Goal: Register for event/course

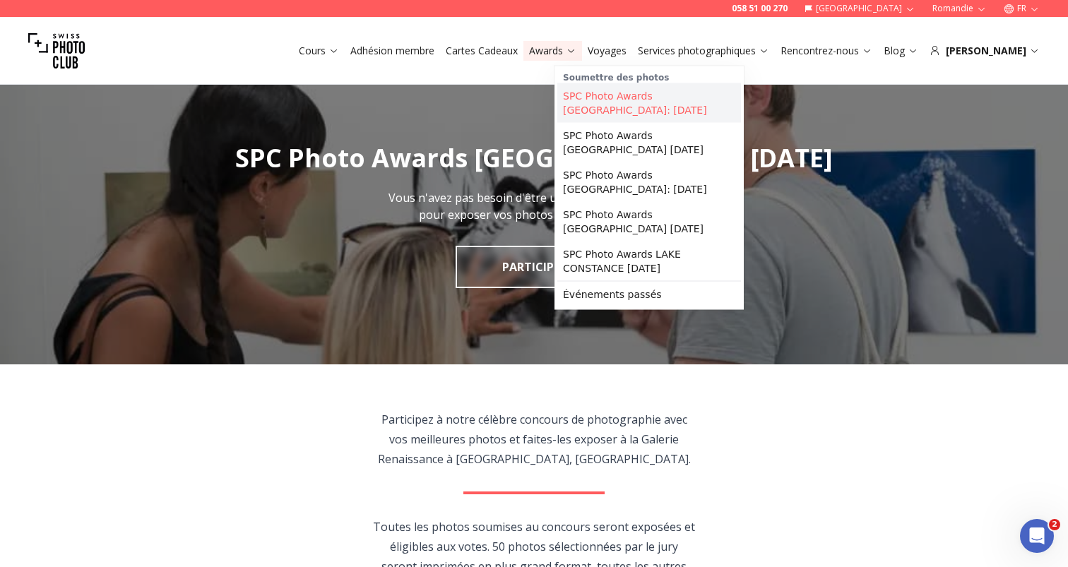
click at [603, 93] on link "SPC Photo Awards [GEOGRAPHIC_DATA]: [DATE]" at bounding box center [649, 103] width 184 height 40
click at [669, 103] on link "SPC Photo Awards [GEOGRAPHIC_DATA]: [DATE]" at bounding box center [649, 103] width 184 height 40
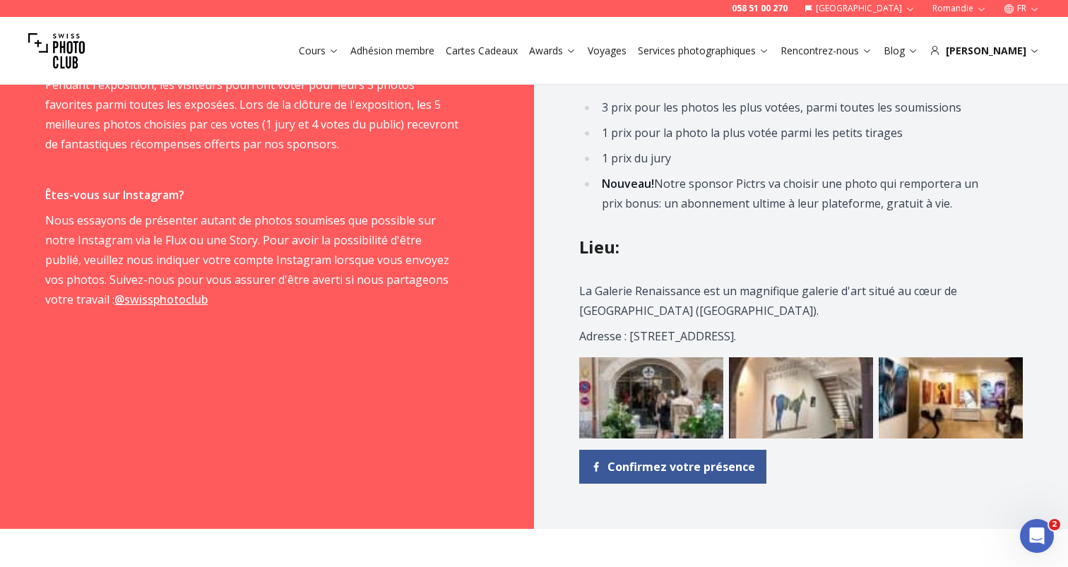
scroll to position [1573, 0]
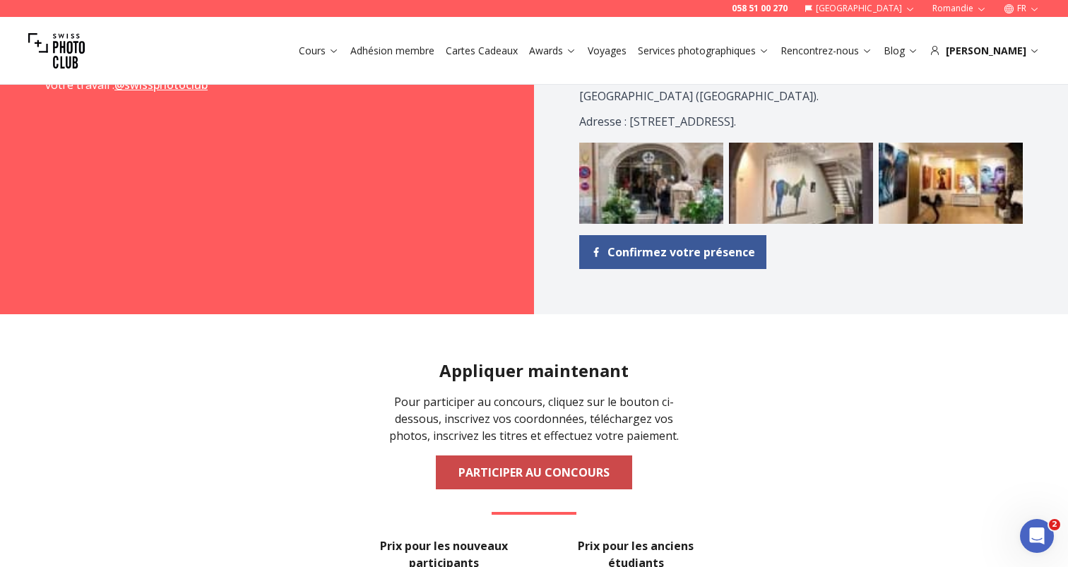
click at [530, 482] on link "PARTICIPER AU CONCOURS" at bounding box center [534, 472] width 196 height 34
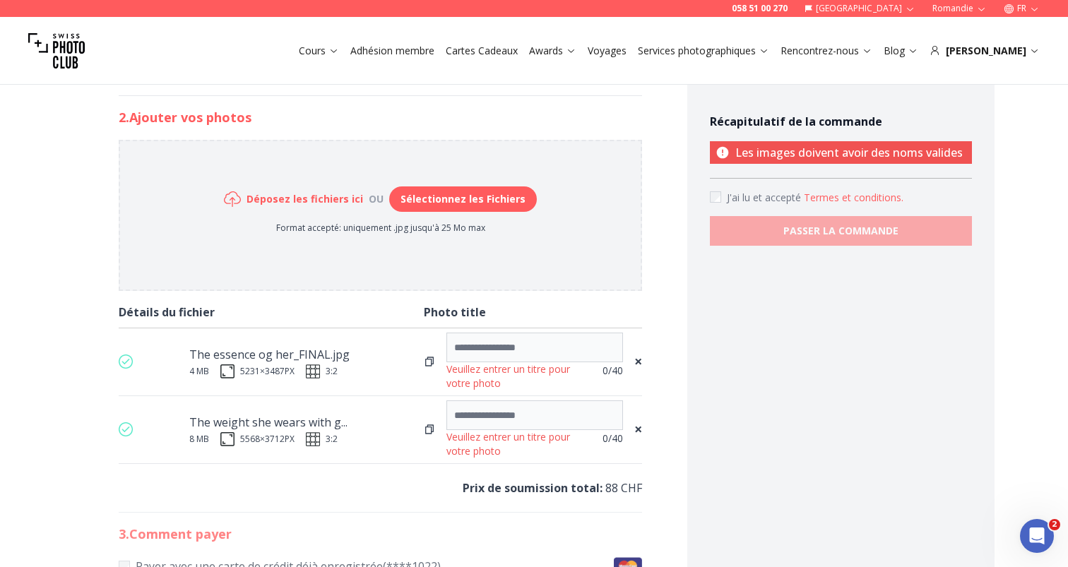
scroll to position [635, 0]
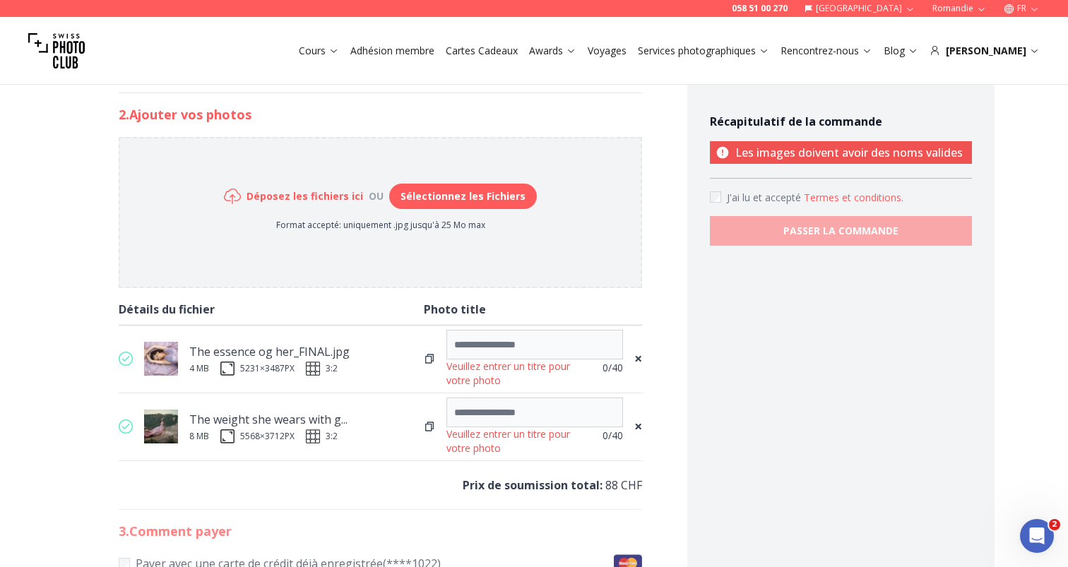
click at [640, 426] on span "×" at bounding box center [638, 427] width 8 height 20
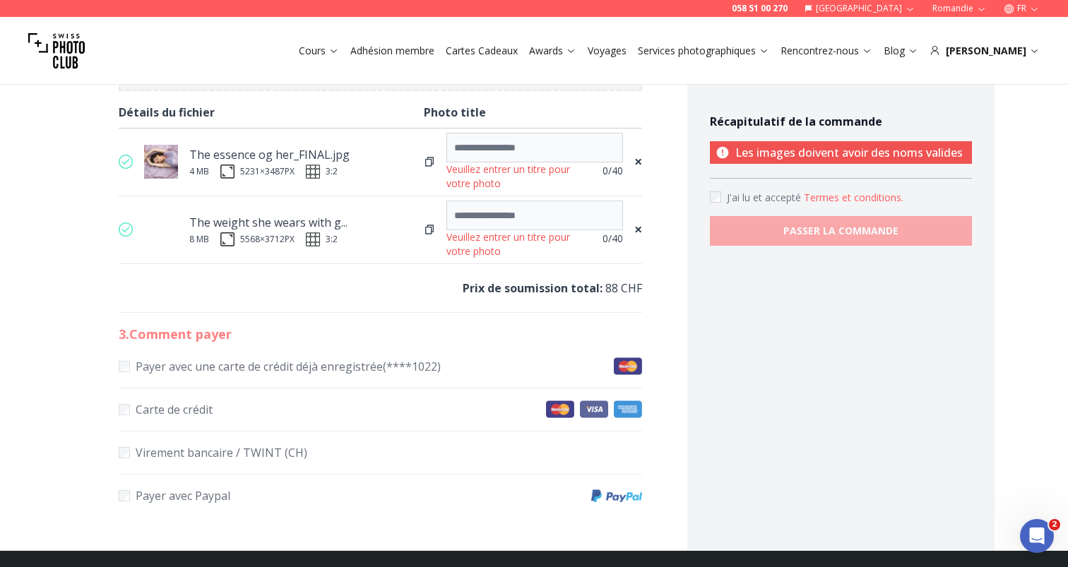
scroll to position [857, 0]
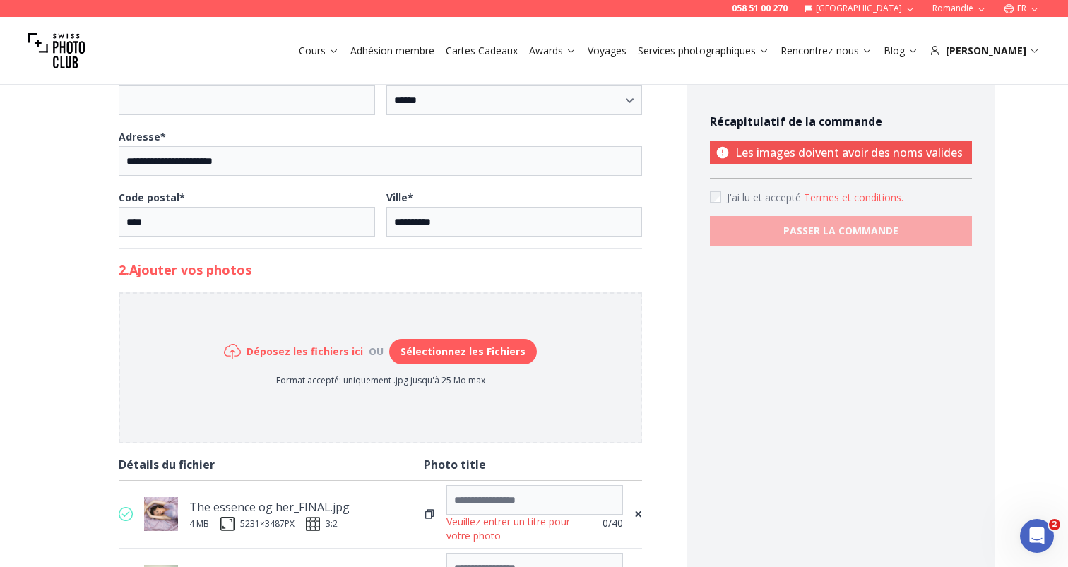
scroll to position [589, 0]
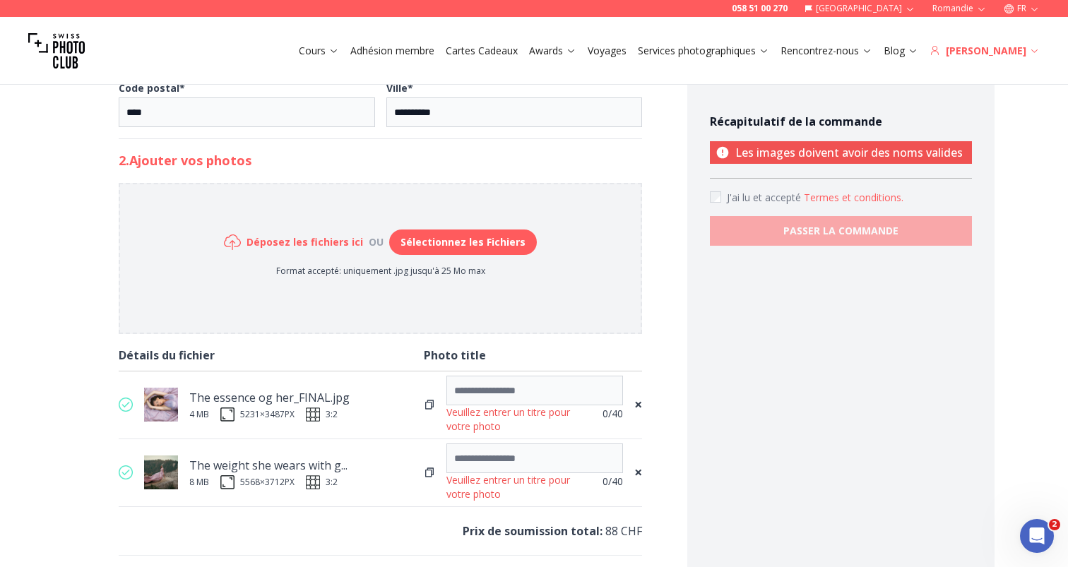
click at [989, 44] on div "[PERSON_NAME]" at bounding box center [984, 51] width 110 height 14
click at [1011, 52] on div "[PERSON_NAME]" at bounding box center [984, 51] width 110 height 14
click at [1027, 52] on div "[PERSON_NAME]" at bounding box center [984, 51] width 110 height 14
click at [1014, 47] on div "[PERSON_NAME]" at bounding box center [984, 51] width 110 height 14
click at [544, 382] on input at bounding box center [534, 391] width 177 height 30
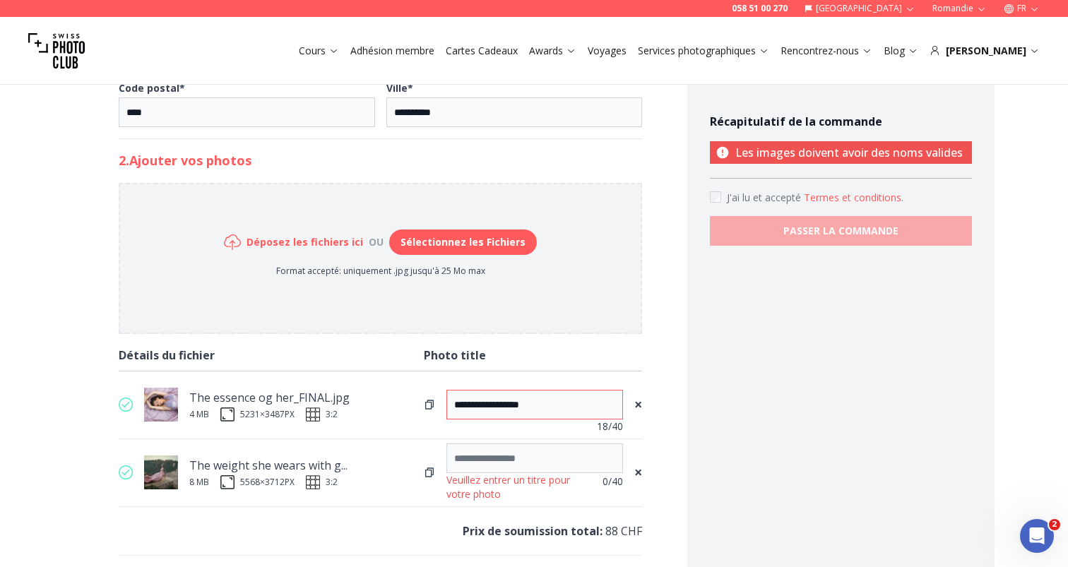
type input "**********"
click at [472, 455] on input at bounding box center [534, 458] width 177 height 30
type input "*****"
